Goal: Communication & Community: Answer question/provide support

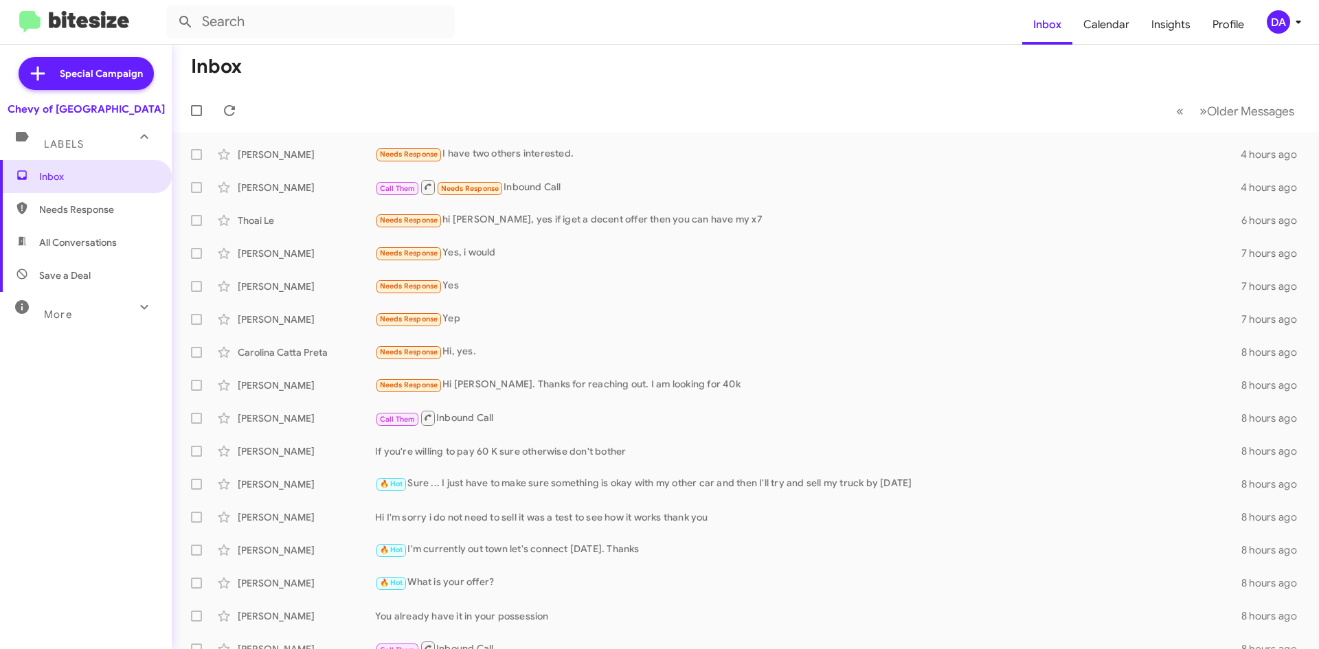
click at [54, 387] on div "Inbox Needs Response All Conversations Save a Deal More Important 🔥 Hot Appoint…" at bounding box center [86, 354] width 172 height 389
click at [229, 104] on icon at bounding box center [229, 110] width 16 height 16
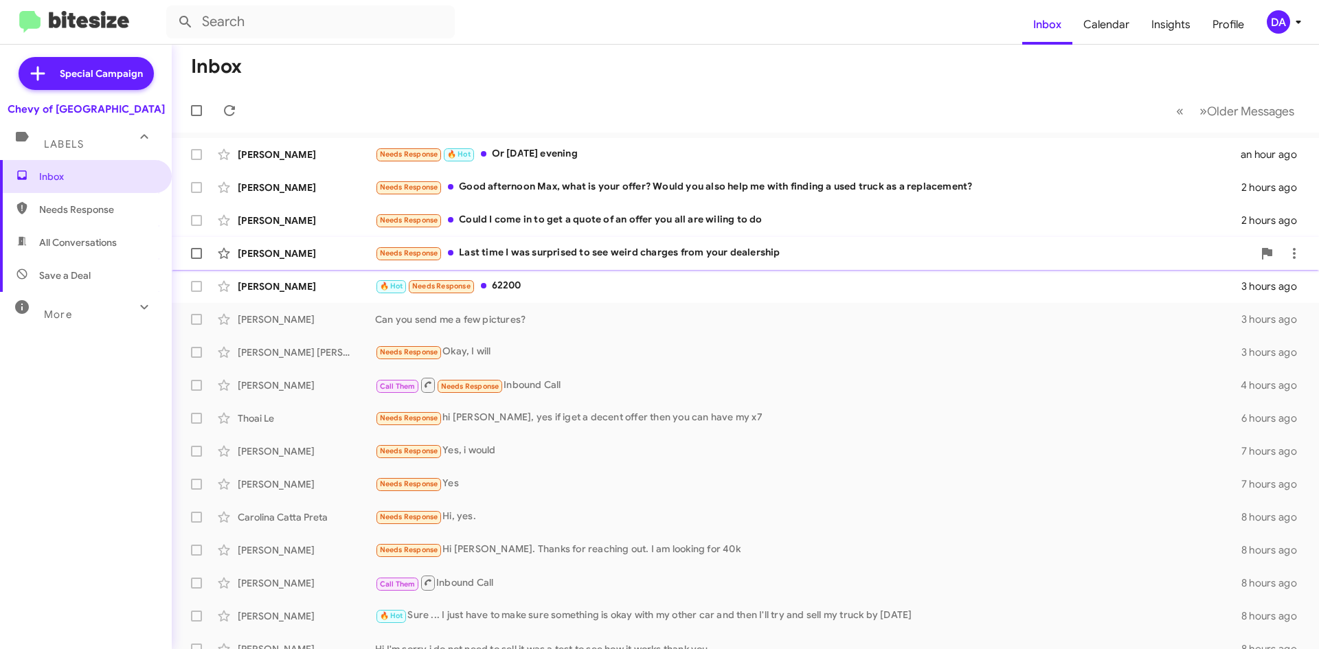
click at [533, 255] on div "Needs Response Last time I was surprised to see weird charges from your dealers…" at bounding box center [814, 253] width 878 height 16
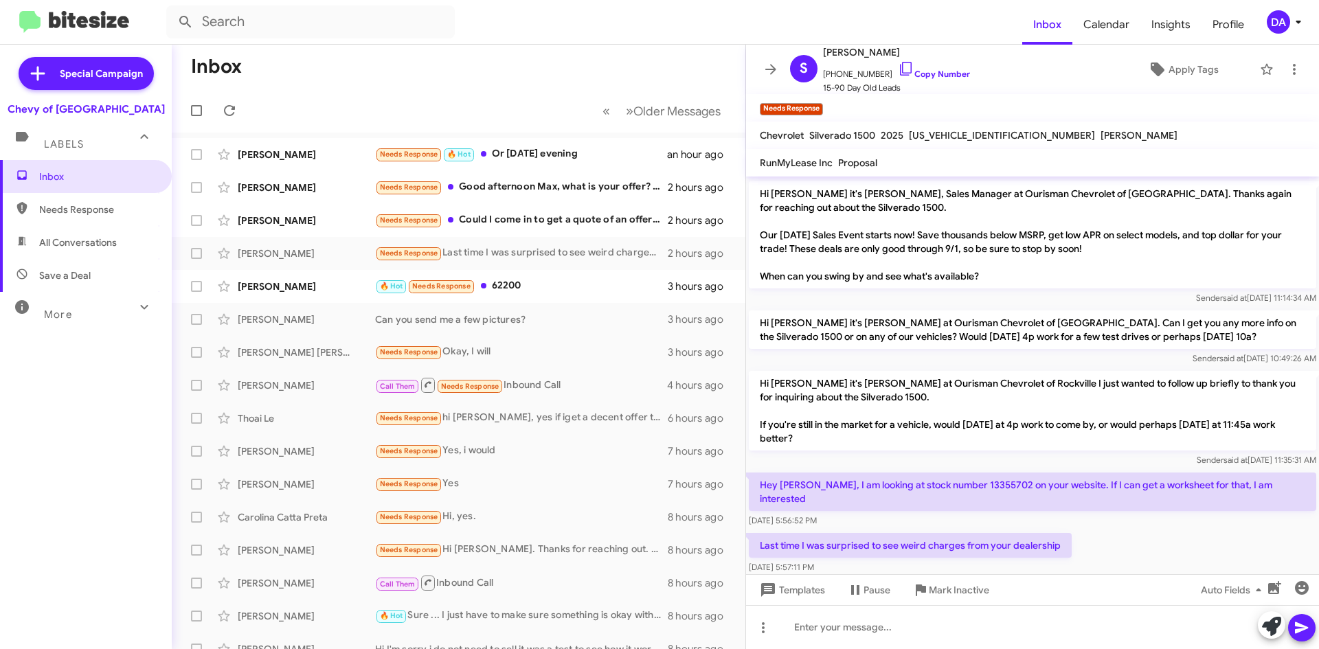
scroll to position [68, 0]
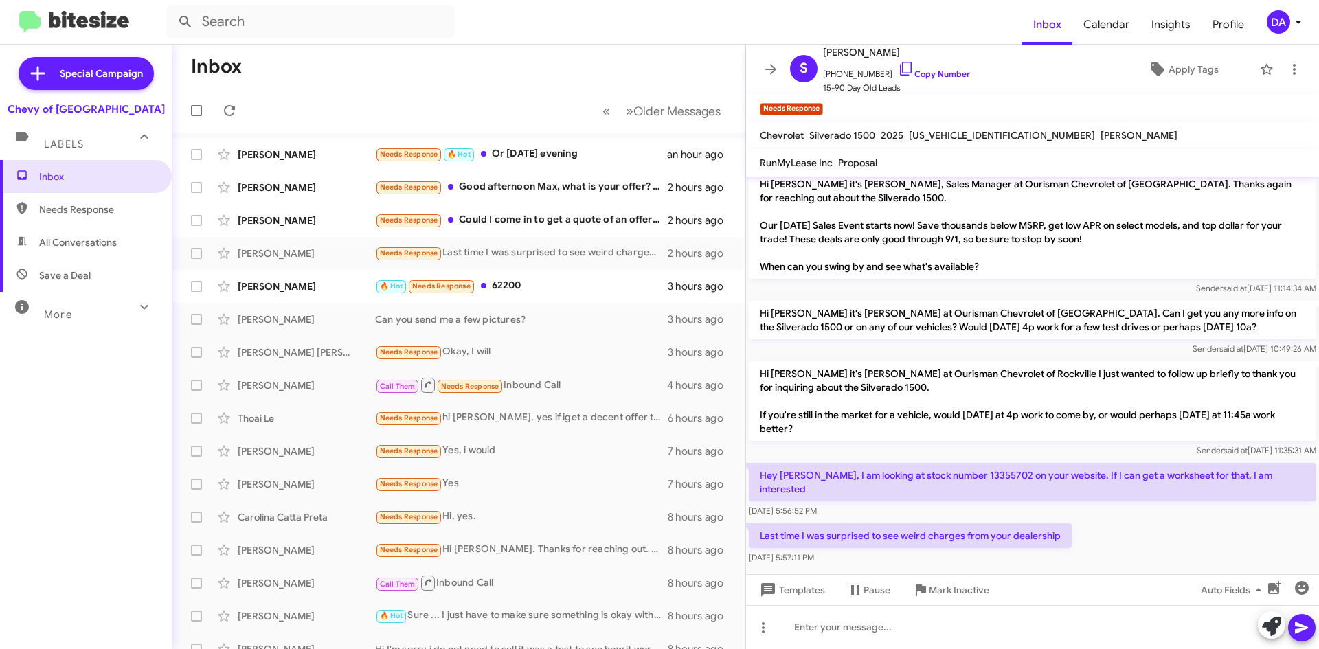
click at [951, 474] on p "Hey [PERSON_NAME], I am looking at stock number 13355702 on your website. If I …" at bounding box center [1032, 482] width 567 height 38
copy p "13355702"
click at [912, 74] on link "Copy Number" at bounding box center [934, 74] width 72 height 10
copy p "13355702"
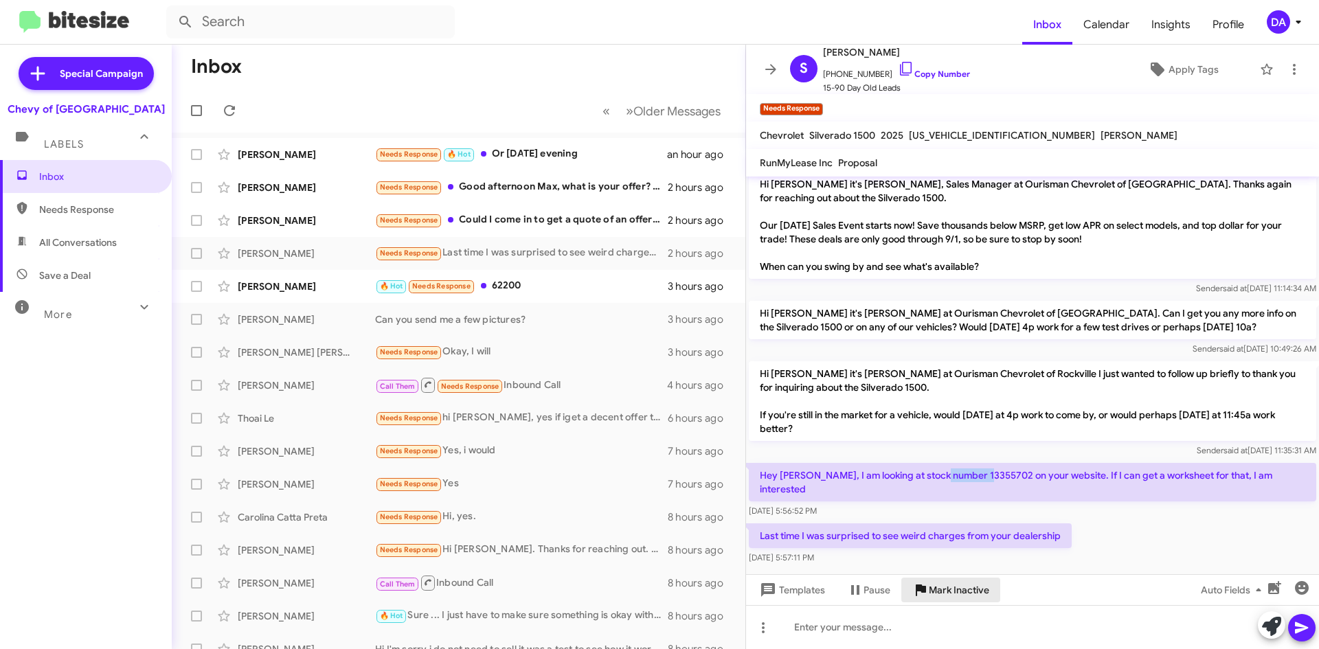
click at [957, 596] on span "Mark Inactive" at bounding box center [959, 590] width 60 height 25
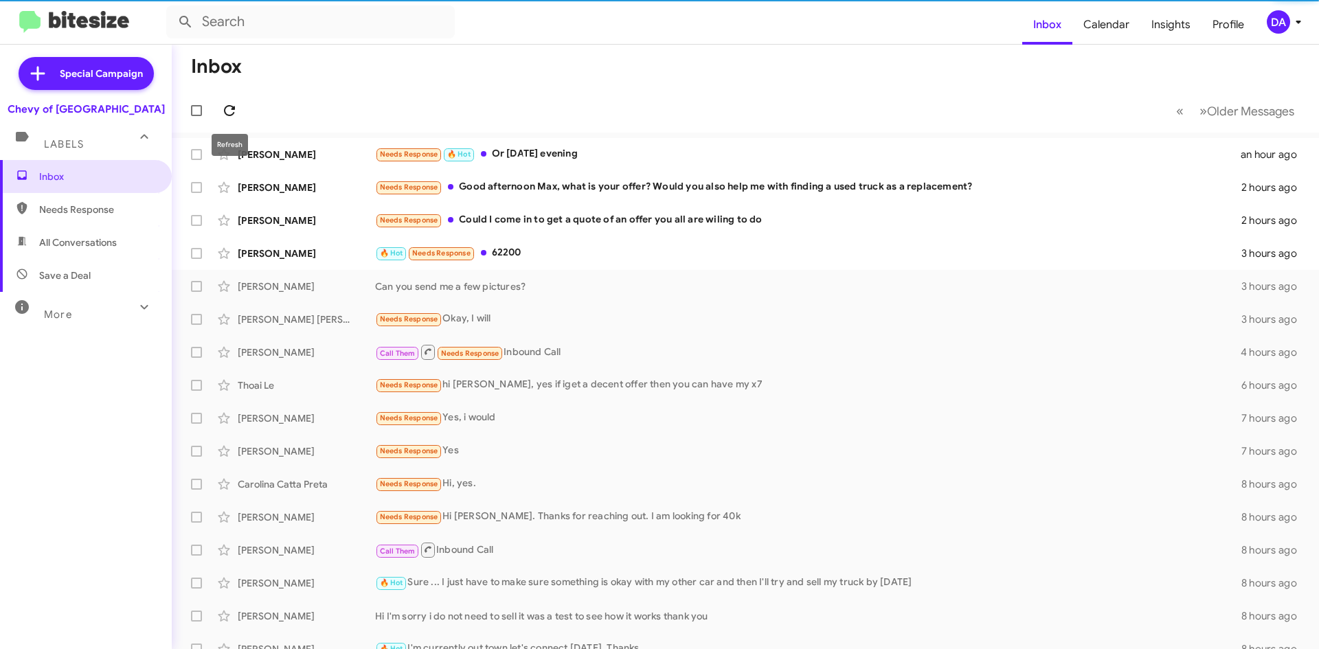
click at [229, 103] on icon at bounding box center [229, 110] width 16 height 16
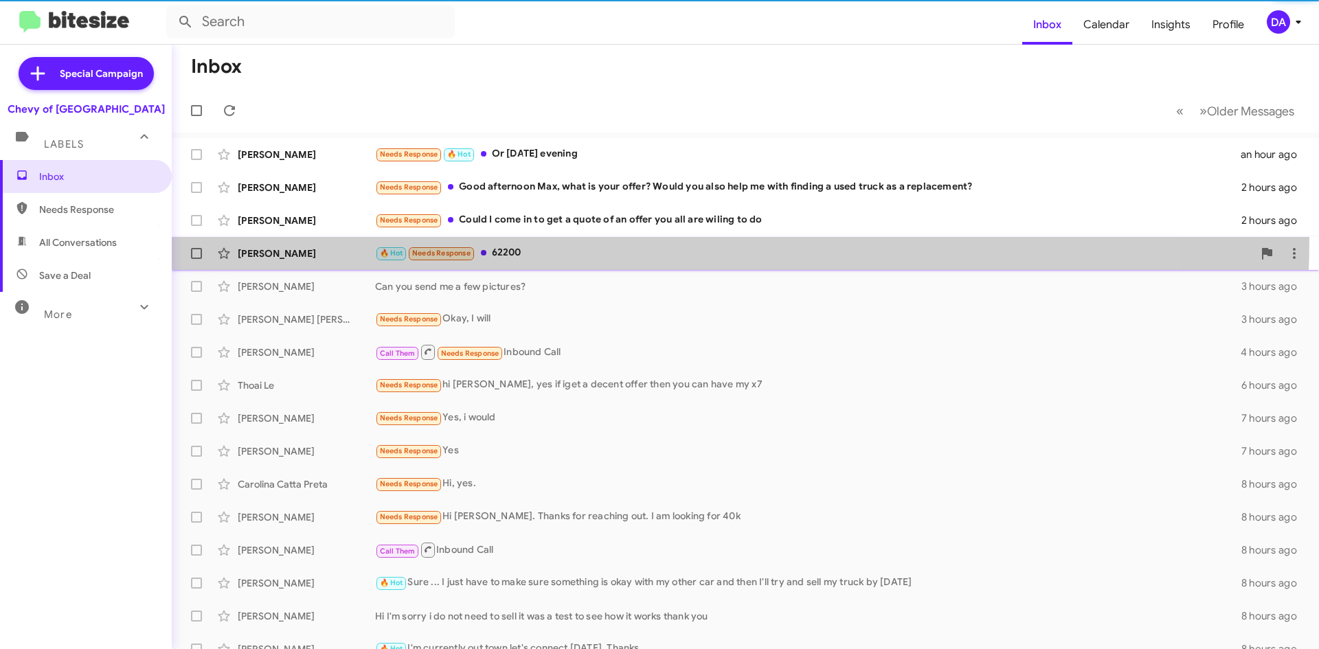
click at [546, 240] on span "[PERSON_NAME] 🔥 Hot Needs Response 62200 3 hours ago" at bounding box center [745, 253] width 1147 height 33
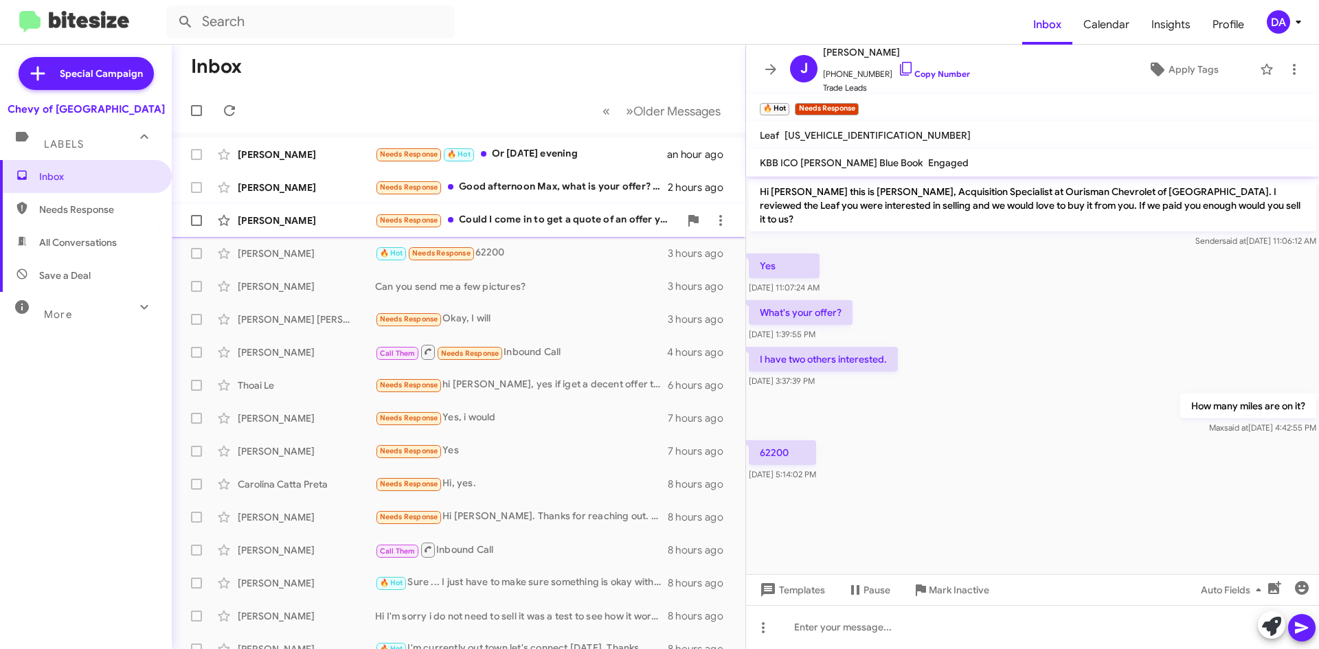
click at [546, 223] on div "Needs Response Could I come in to get a quote of an offer you all are wiling to…" at bounding box center [527, 220] width 304 height 16
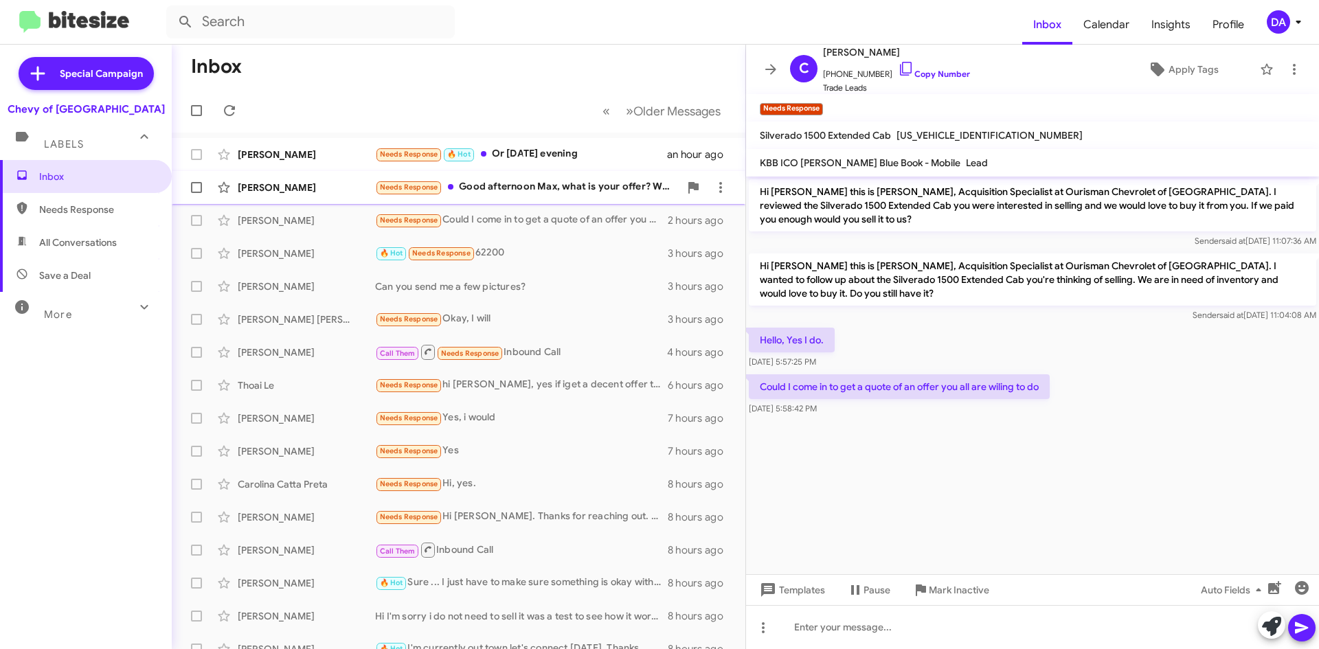
click at [535, 185] on div "Needs Response Good afternoon Max, what is your offer? Would you also help me w…" at bounding box center [527, 187] width 304 height 16
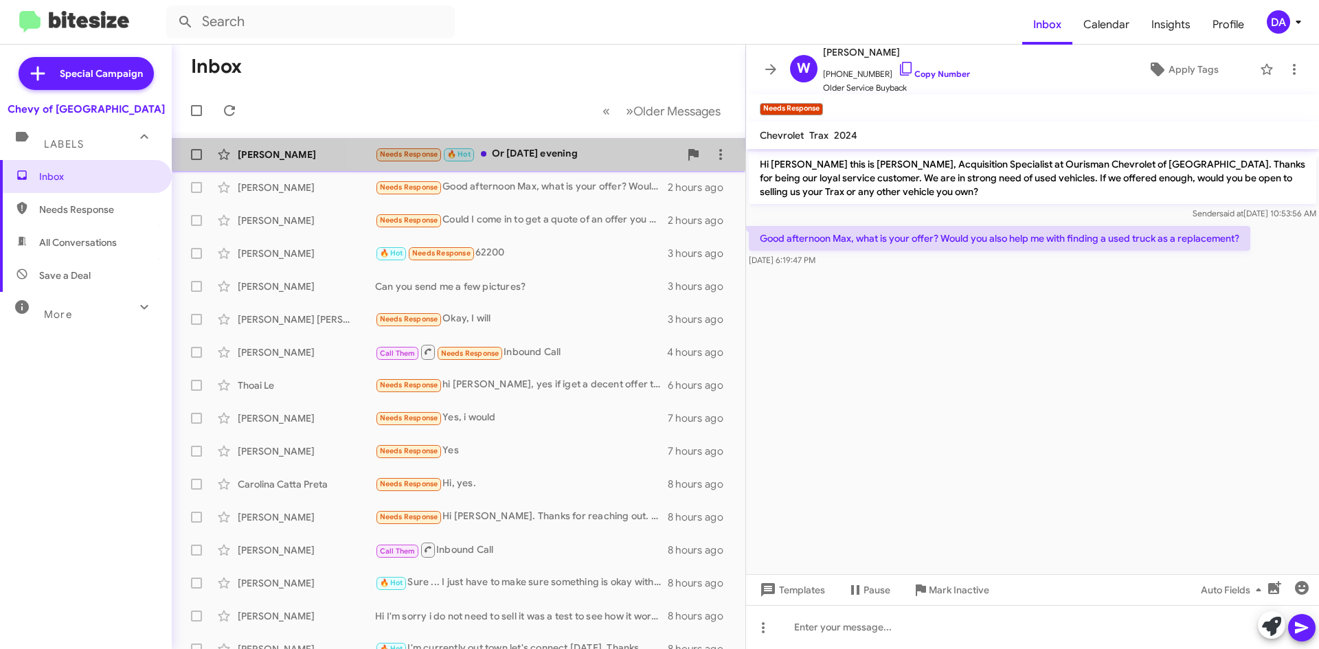
click at [543, 151] on div "Needs Response 🔥 Hot Or [DATE] evening" at bounding box center [527, 154] width 304 height 16
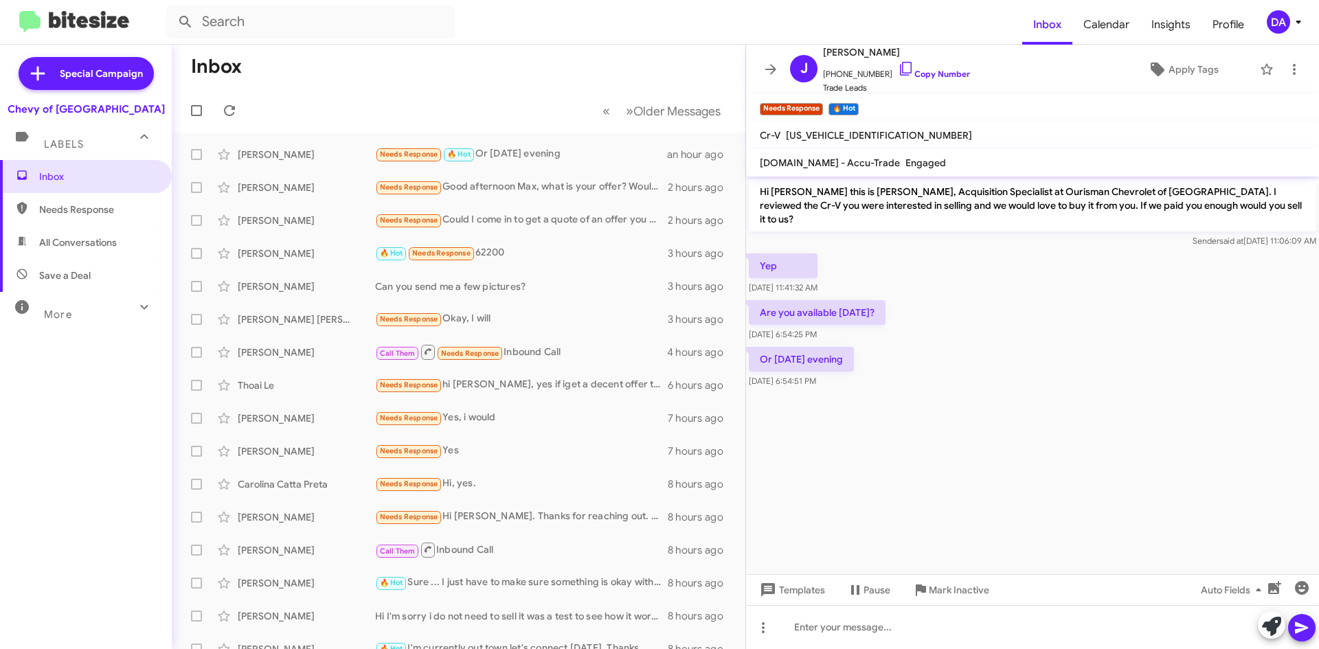
click at [148, 414] on div "Inbox Needs Response All Conversations Save a Deal More Important 🔥 Hot Appoint…" at bounding box center [86, 354] width 172 height 389
